Goal: Contribute content: Contribute content

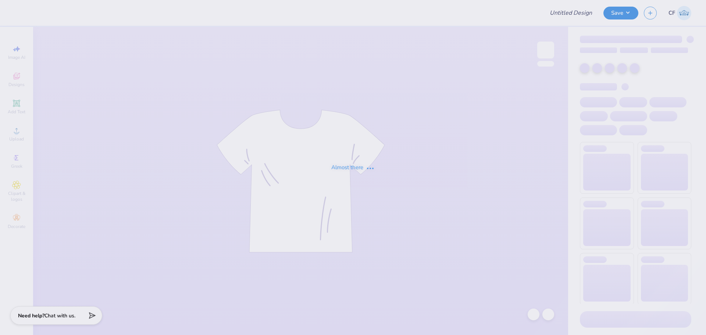
type input "Merch for Tau Kappa Epsilon"
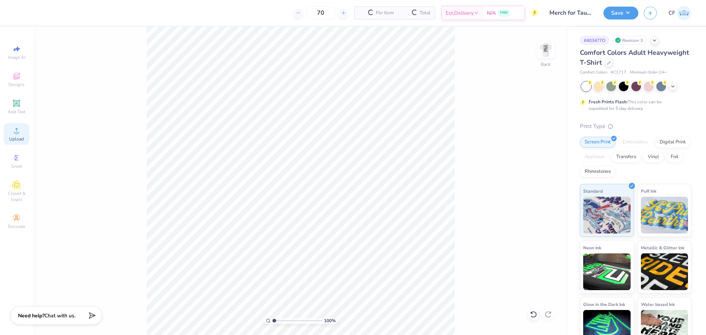
click at [23, 136] on span "Upload" at bounding box center [16, 139] width 15 height 6
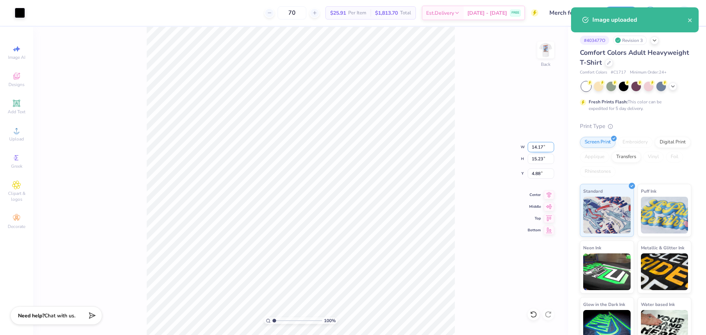
click at [540, 148] on input "14.17" at bounding box center [541, 147] width 26 height 10
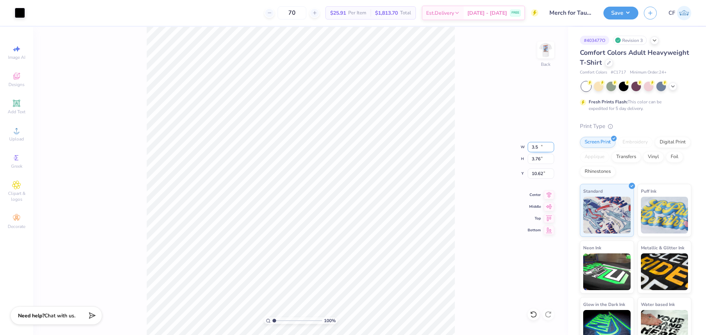
type input "3.50"
type input "3.76"
click at [539, 171] on input "10.62" at bounding box center [541, 173] width 26 height 10
type input "3.00"
click at [541, 147] on input "3.50" at bounding box center [541, 147] width 26 height 10
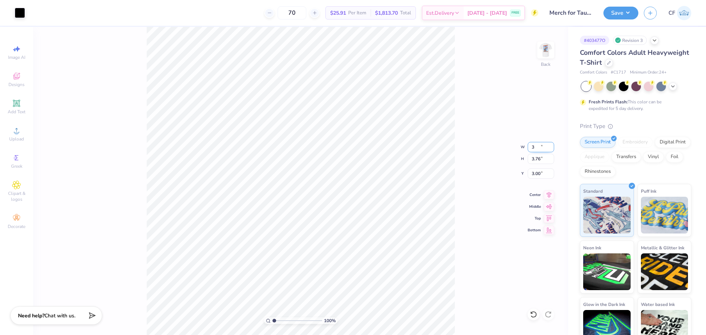
type input "3.00"
type input "3.22"
type input "3.27"
type input "3.00"
click at [544, 46] on img at bounding box center [545, 49] width 29 height 29
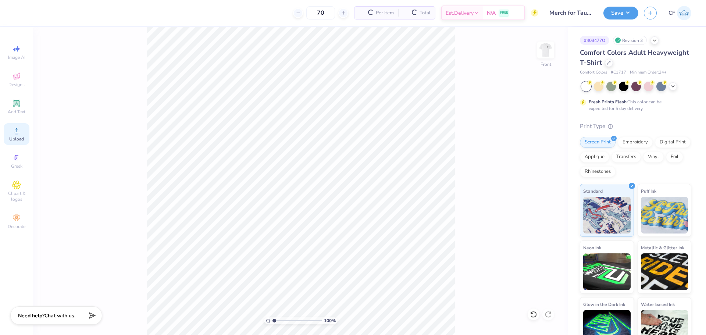
click at [15, 131] on icon at bounding box center [16, 130] width 9 height 9
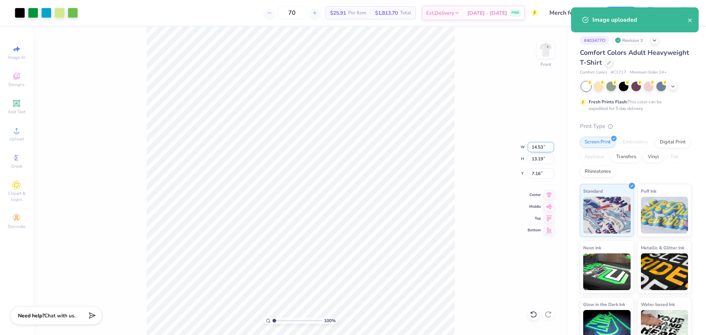
click at [539, 146] on input "14.53" at bounding box center [541, 147] width 26 height 10
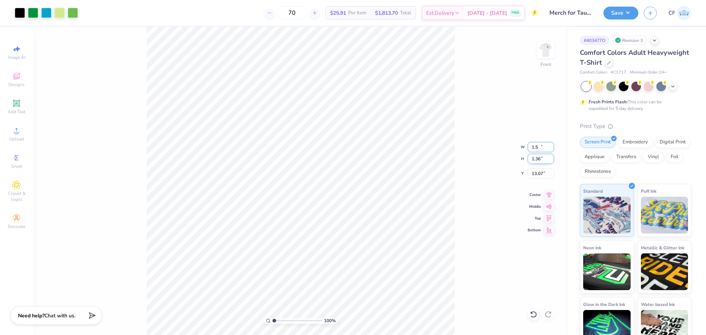
type input "1.50"
type input "1.36"
type input "13.07"
type input "12.50"
type input "11.34"
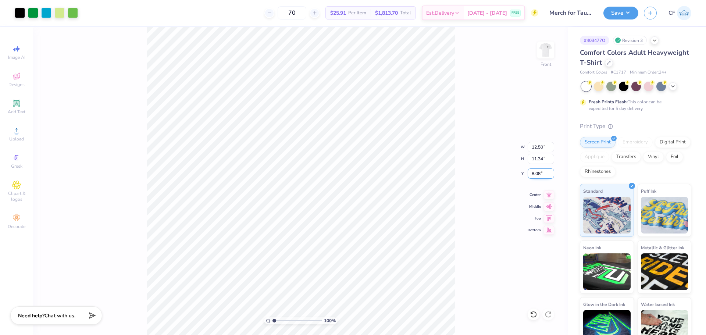
click at [537, 175] on input "8.08" at bounding box center [541, 173] width 26 height 10
type input "3.00"
click at [544, 56] on img at bounding box center [545, 49] width 29 height 29
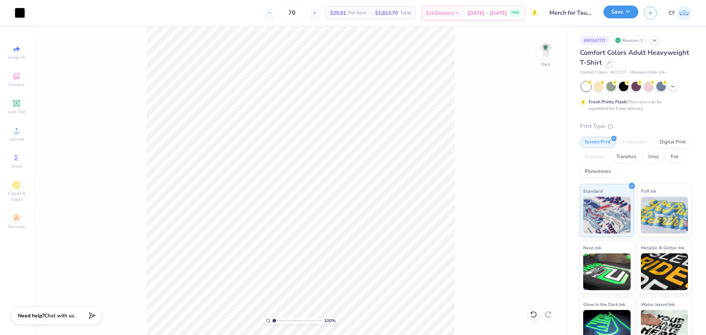
click at [621, 9] on button "Save" at bounding box center [620, 12] width 35 height 13
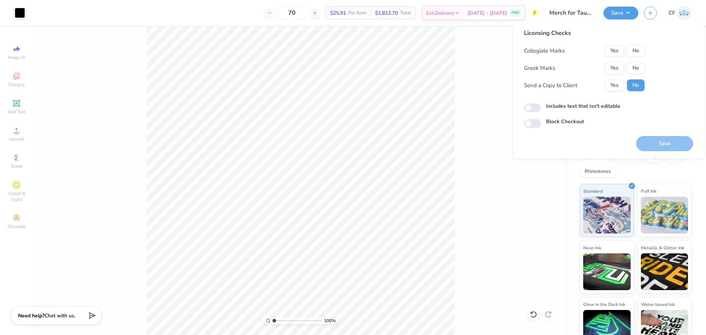
click at [642, 49] on button "No" at bounding box center [636, 51] width 18 height 12
click at [617, 64] on button "Yes" at bounding box center [614, 68] width 19 height 12
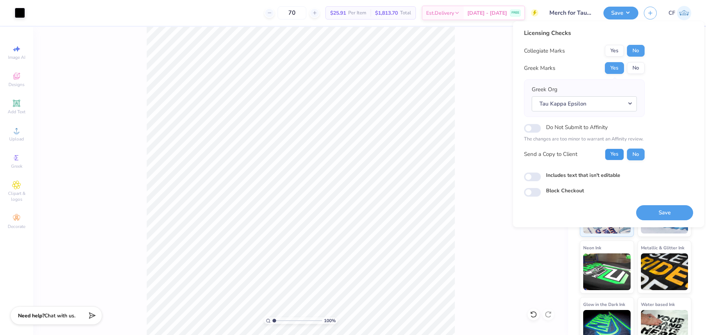
click at [618, 151] on button "Yes" at bounding box center [614, 155] width 19 height 12
click at [538, 178] on input "Includes text that isn't editable" at bounding box center [532, 176] width 17 height 9
checkbox input "true"
click at [661, 208] on button "Save" at bounding box center [664, 212] width 57 height 15
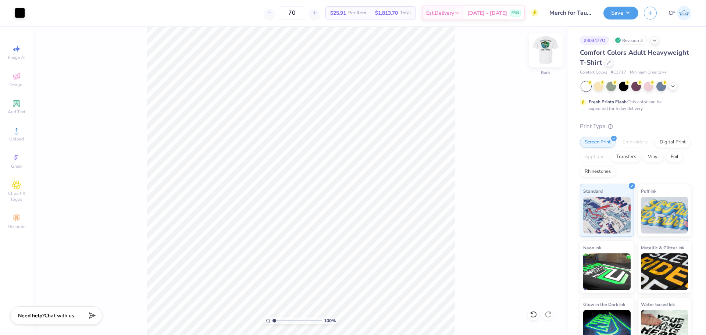
click at [544, 63] on div at bounding box center [546, 50] width 34 height 34
